Goal: Find specific page/section: Find specific page/section

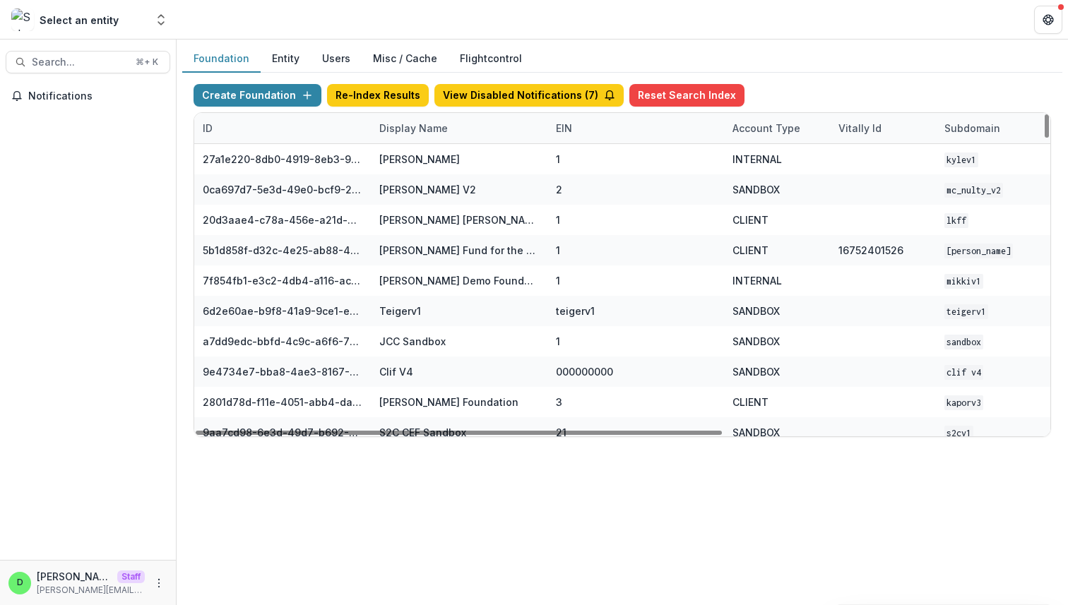
click at [415, 130] on div "Display Name" at bounding box center [413, 128] width 85 height 15
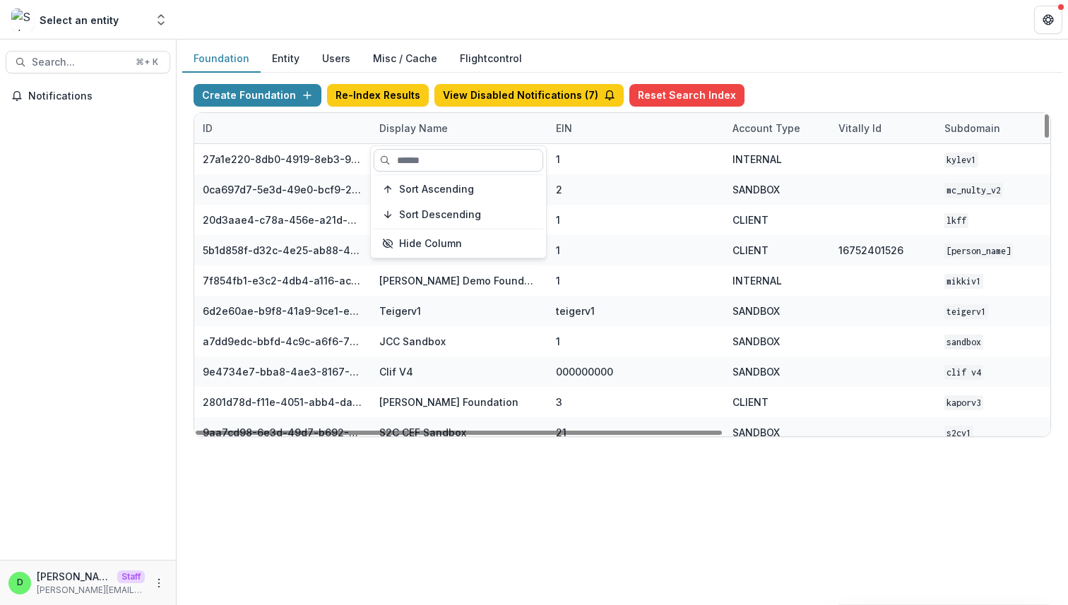
click at [402, 161] on input at bounding box center [459, 160] width 170 height 23
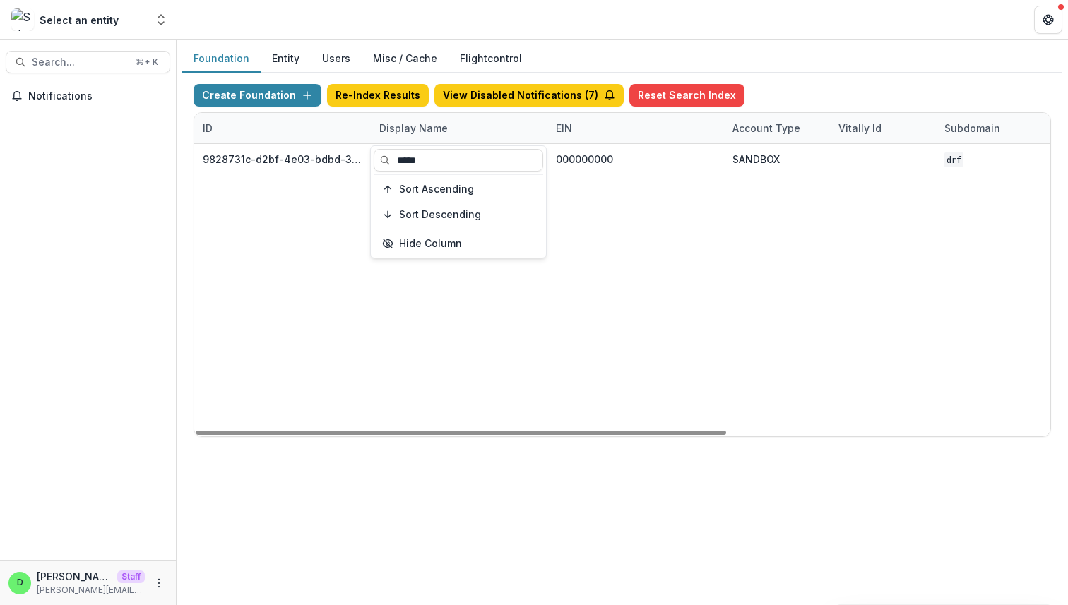
type input "*****"
click at [589, 293] on div "9828731c-d2bf-4e03-bdbd-3c734faa4fbf Damascus Road Foundation Workflow Sandbox …" at bounding box center [882, 290] width 1377 height 292
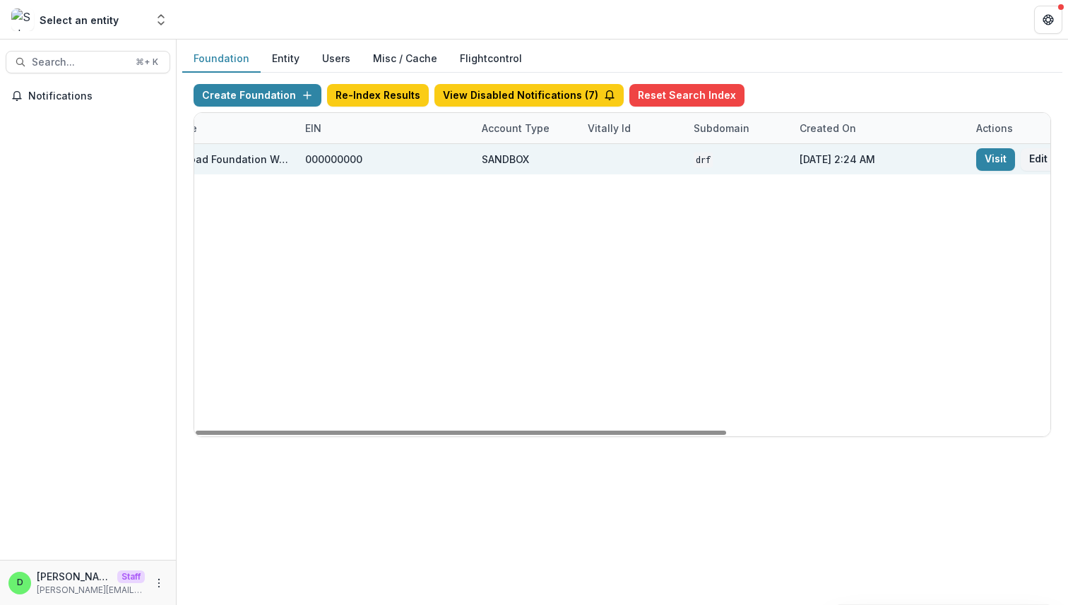
scroll to position [0, 488]
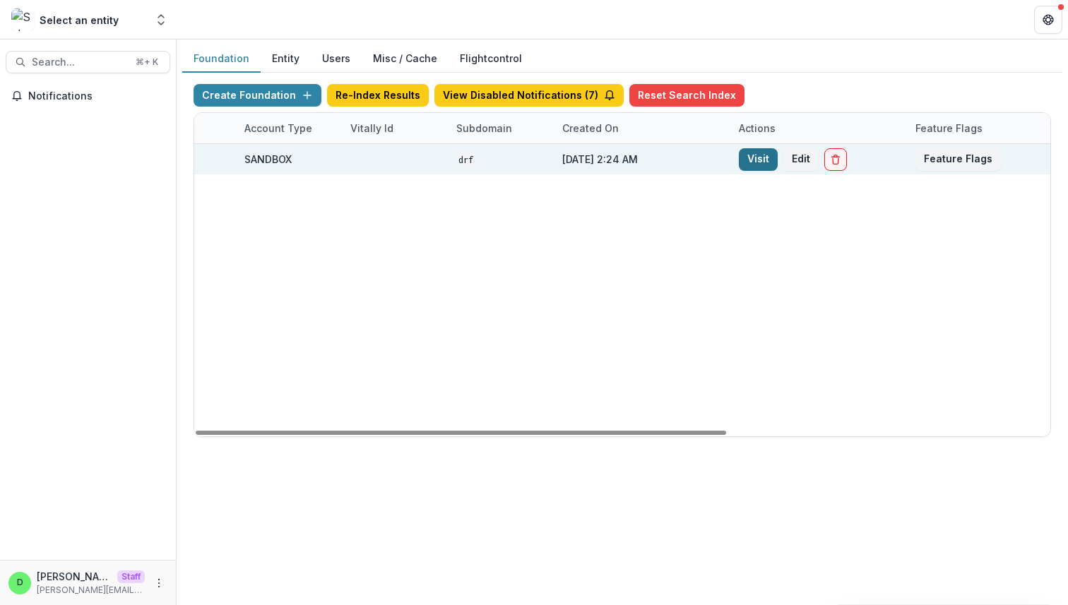
click at [754, 158] on link "Visit" at bounding box center [758, 159] width 39 height 23
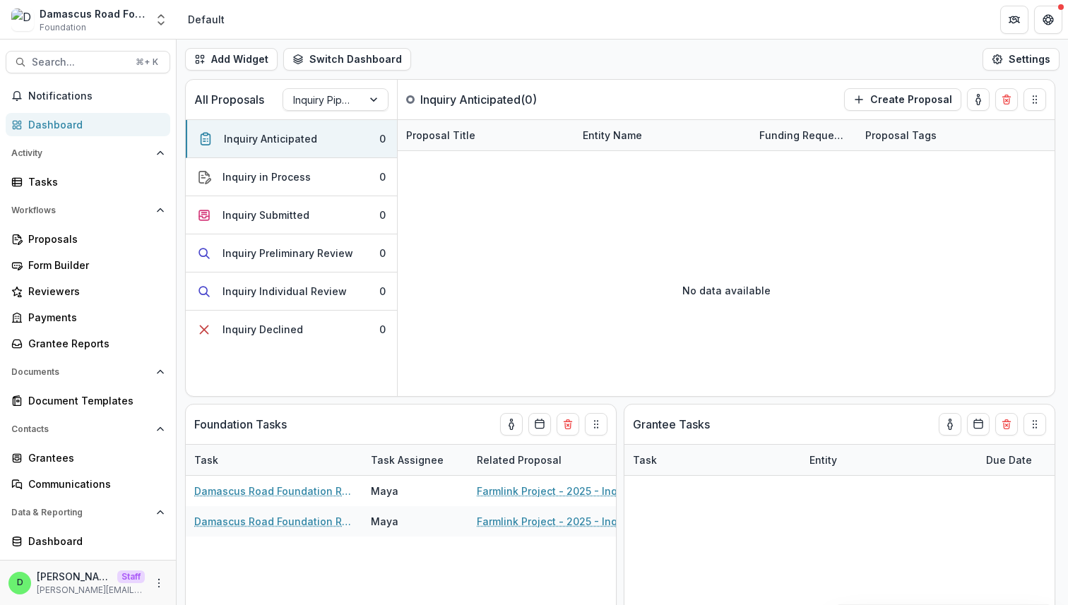
click at [475, 25] on header "Default" at bounding box center [622, 19] width 891 height 39
click at [65, 451] on div "Grantees" at bounding box center [93, 458] width 131 height 15
click at [157, 580] on icon "More" at bounding box center [158, 583] width 11 height 11
click at [218, 552] on link "User Settings" at bounding box center [247, 553] width 151 height 23
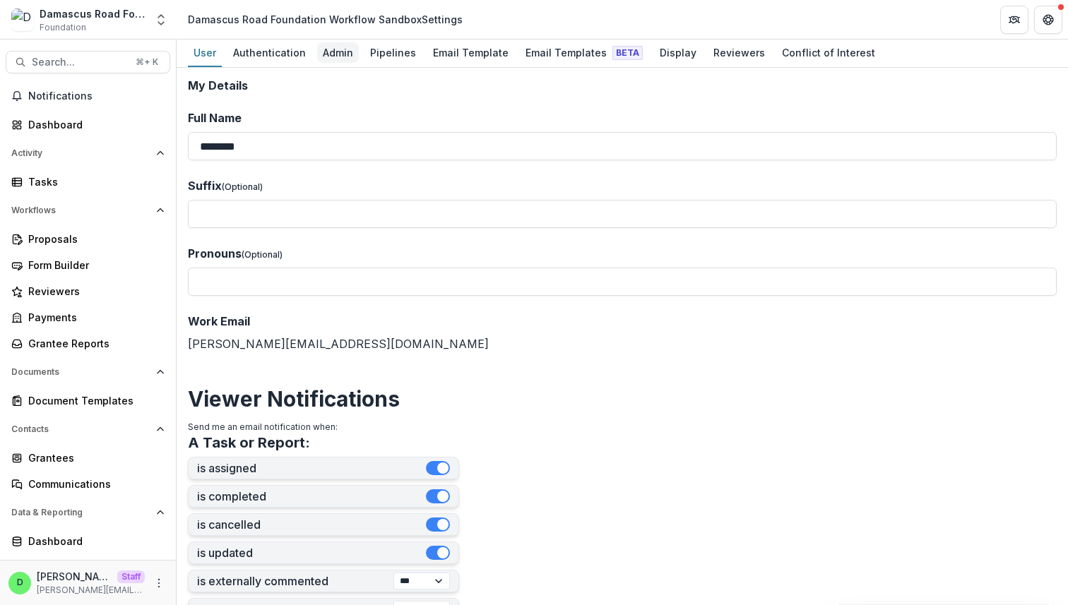
click at [337, 49] on div "Admin" at bounding box center [338, 52] width 42 height 20
